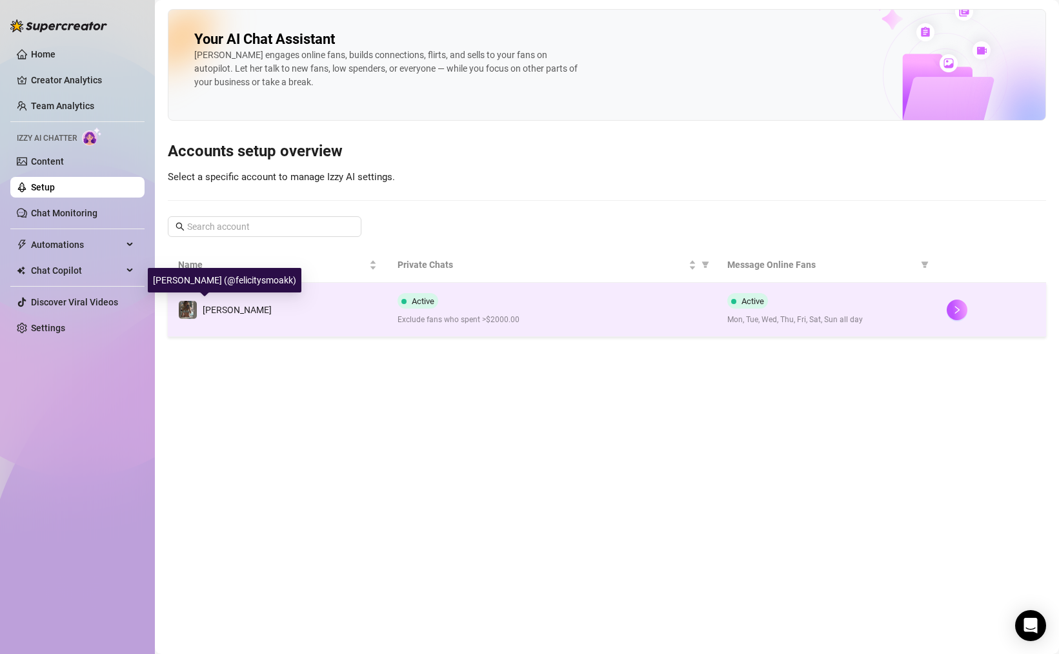
click at [234, 314] on td "[PERSON_NAME]" at bounding box center [277, 310] width 219 height 54
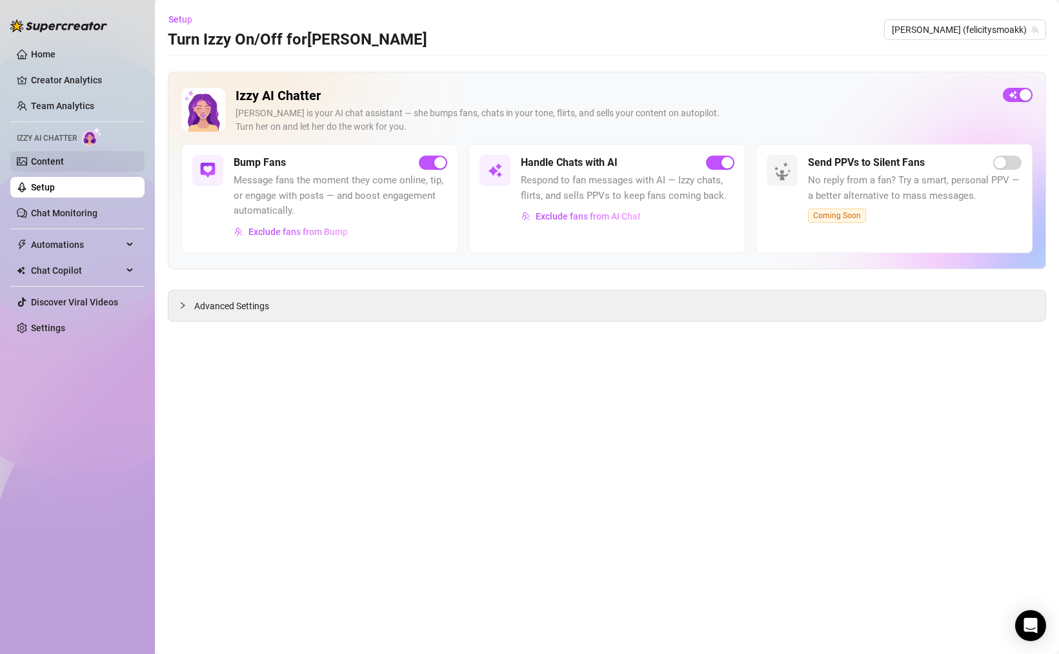
click at [64, 165] on link "Content" at bounding box center [47, 161] width 33 height 10
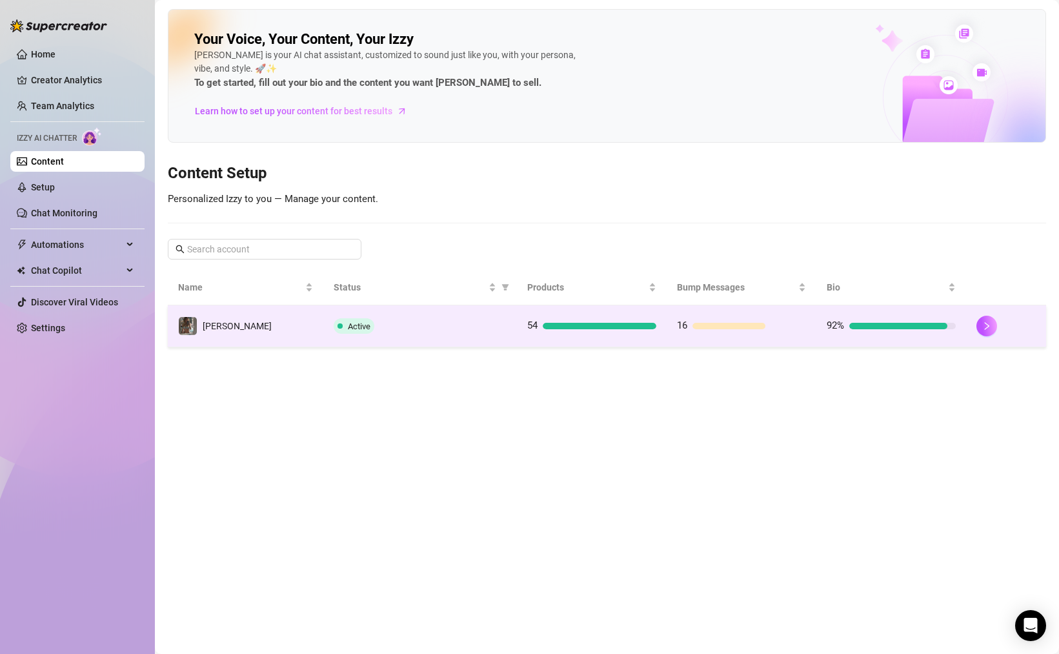
click at [584, 336] on td "54" at bounding box center [592, 326] width 150 height 42
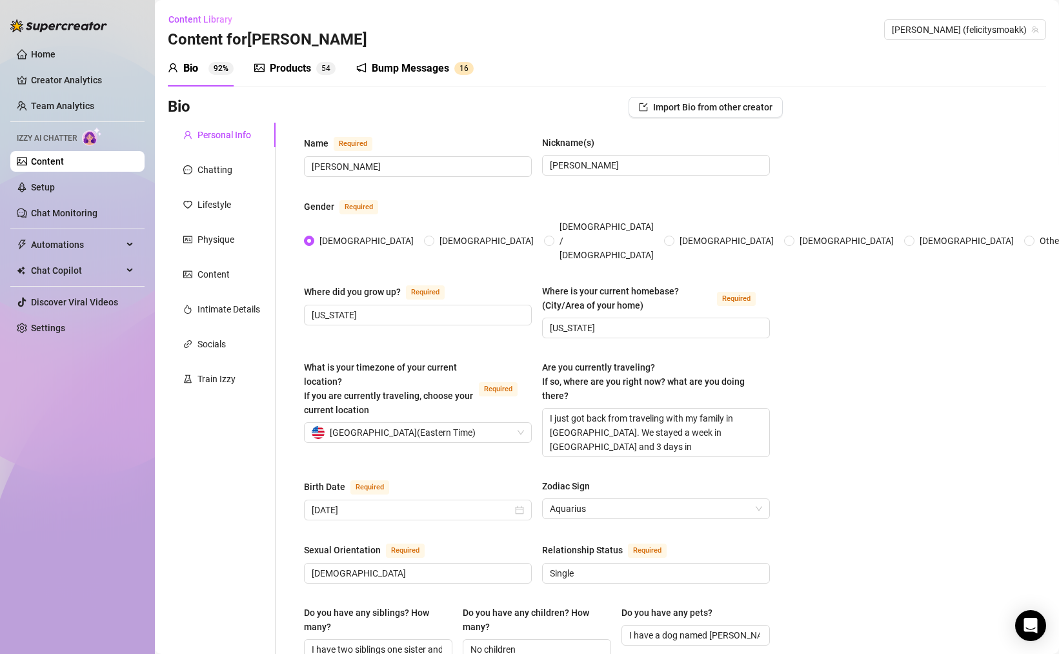
click at [315, 72] on div "Products 5 4" at bounding box center [294, 68] width 81 height 15
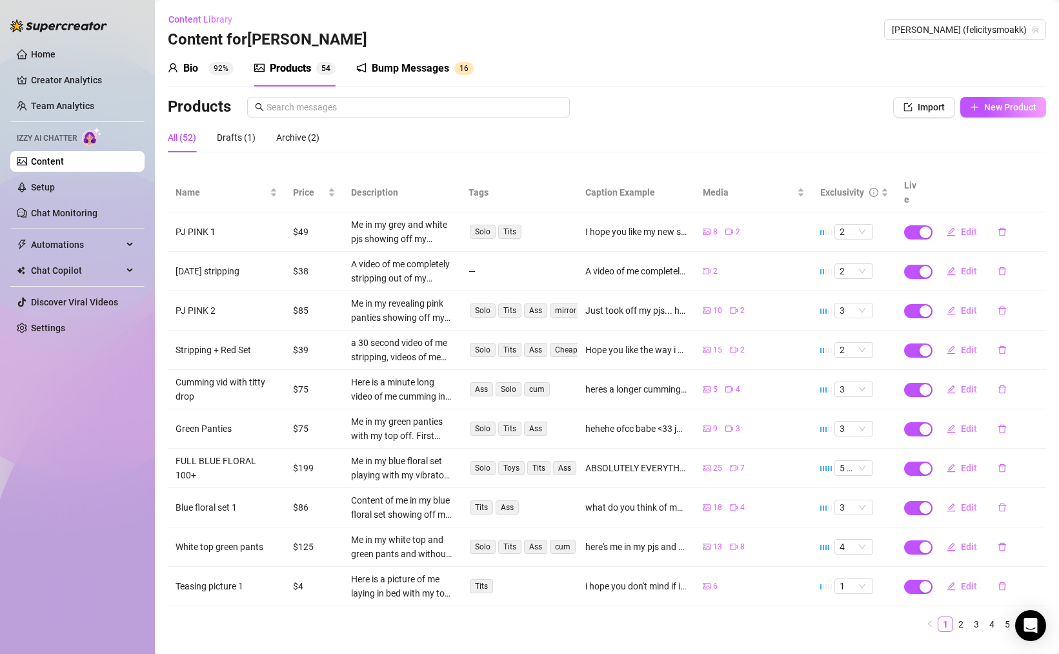
click at [470, 255] on td "—" at bounding box center [519, 271] width 117 height 39
click at [381, 257] on div "A video of me completely stripping out of my [DATE] top and playing with my [DE…" at bounding box center [402, 271] width 102 height 28
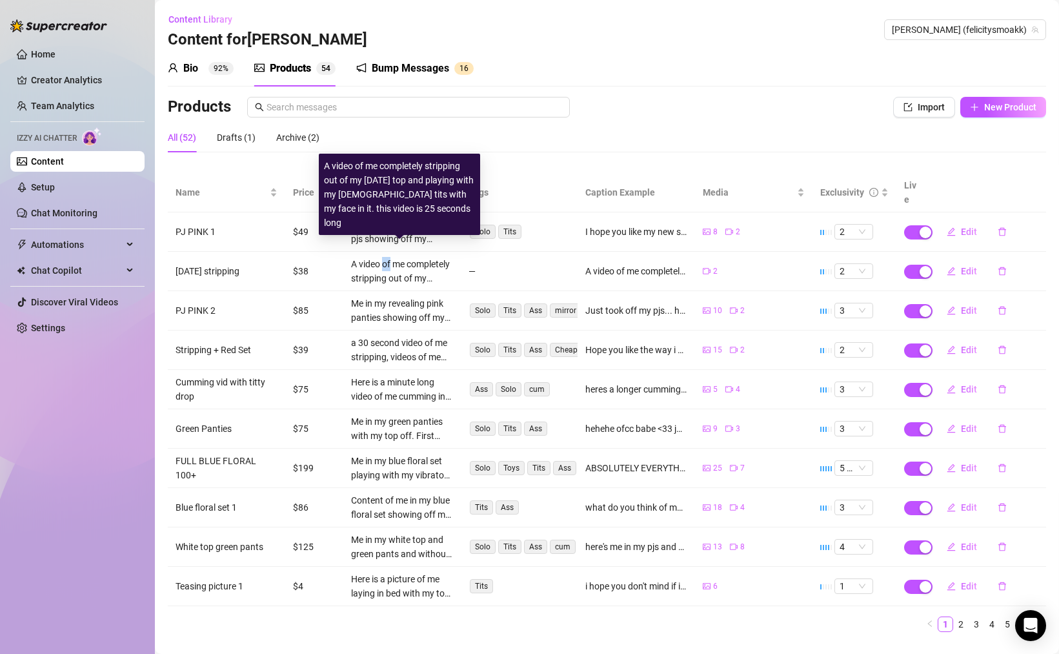
click at [381, 257] on div "A video of me completely stripping out of my [DATE] top and playing with my [DE…" at bounding box center [402, 271] width 102 height 28
copy div "A video of me completely stripping out of my [DATE] top and playing with my [DE…"
